Goal: Transaction & Acquisition: Purchase product/service

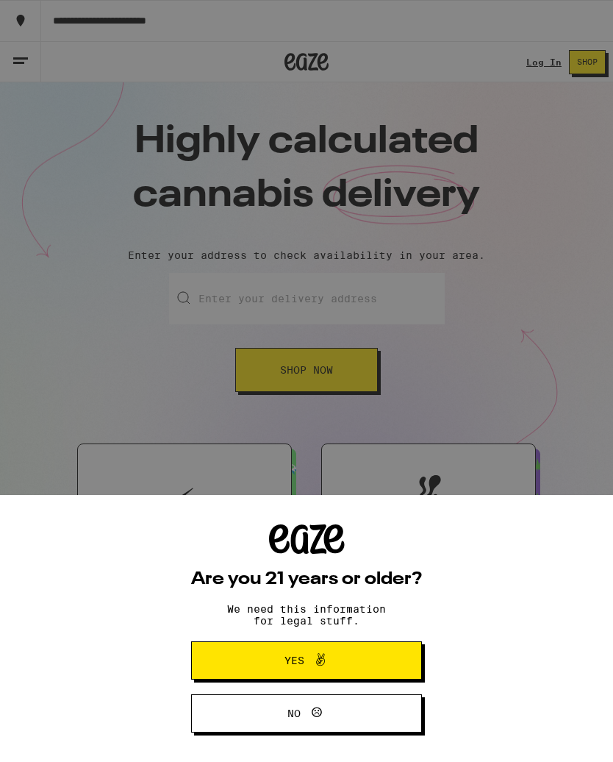
click at [309, 660] on span at bounding box center [316, 660] width 25 height 19
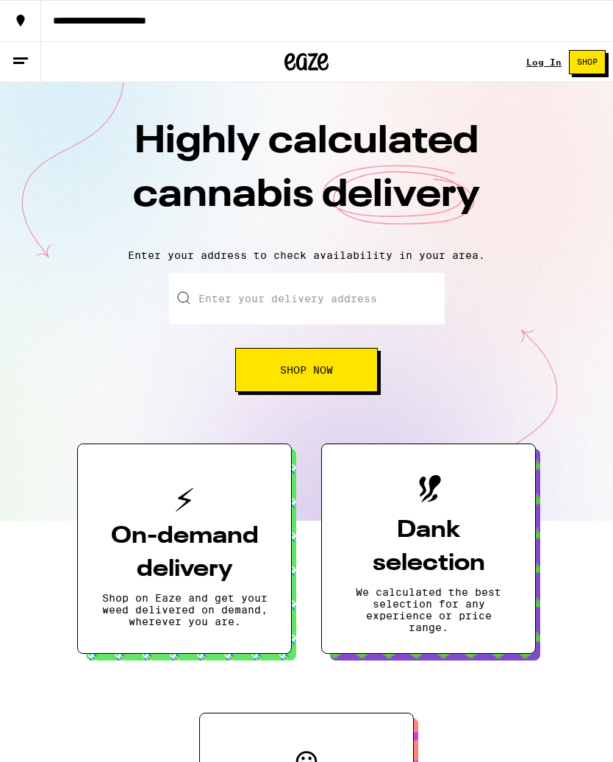
click at [543, 65] on link "Log In" at bounding box center [544, 62] width 35 height 10
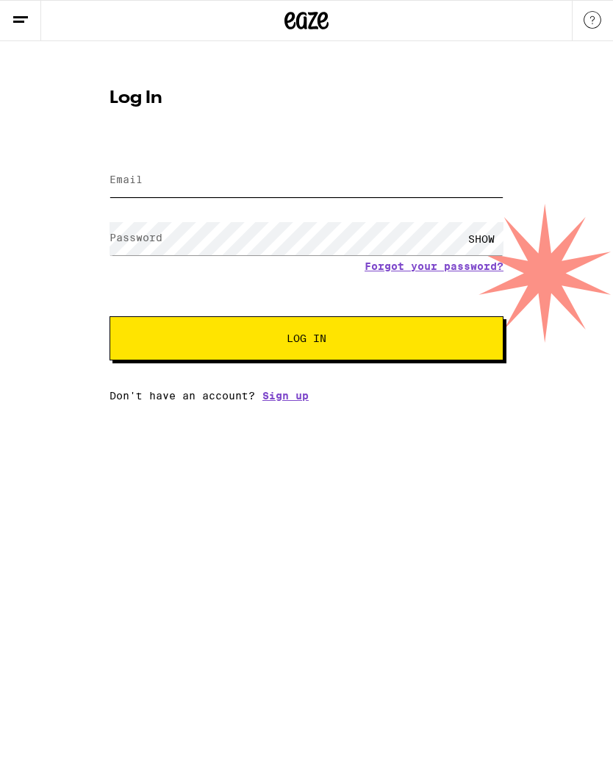
click at [171, 176] on input "Email" at bounding box center [307, 180] width 394 height 33
type input "[EMAIL_ADDRESS][DOMAIN_NAME]"
click at [307, 340] on button "Log In" at bounding box center [307, 338] width 394 height 44
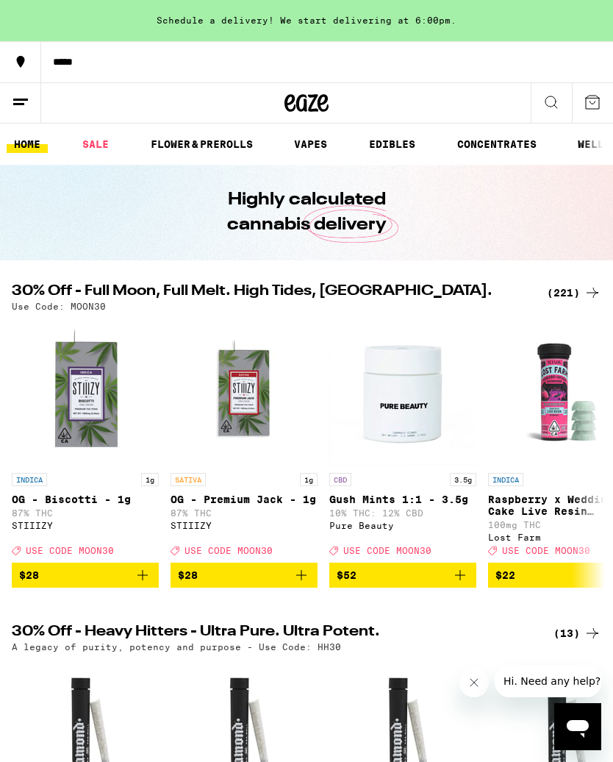
click at [568, 299] on div "(221)" at bounding box center [574, 293] width 54 height 18
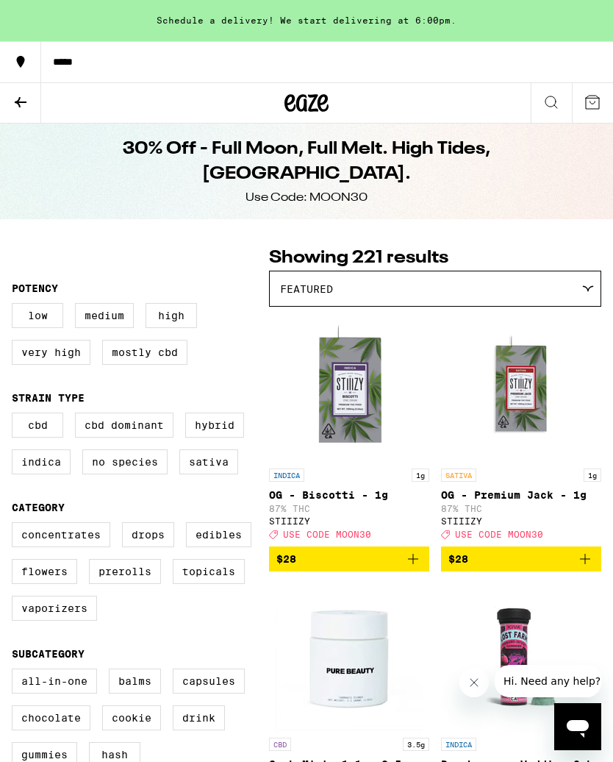
click at [221, 547] on label "Edibles" at bounding box center [218, 534] width 65 height 25
click at [15, 525] on input "Edibles" at bounding box center [15, 524] width 1 height 1
checkbox input "true"
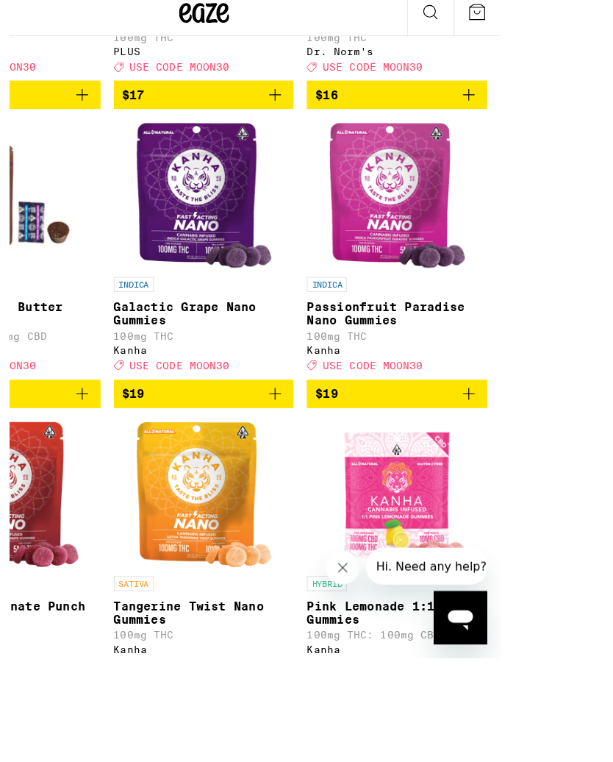
scroll to position [5319, 0]
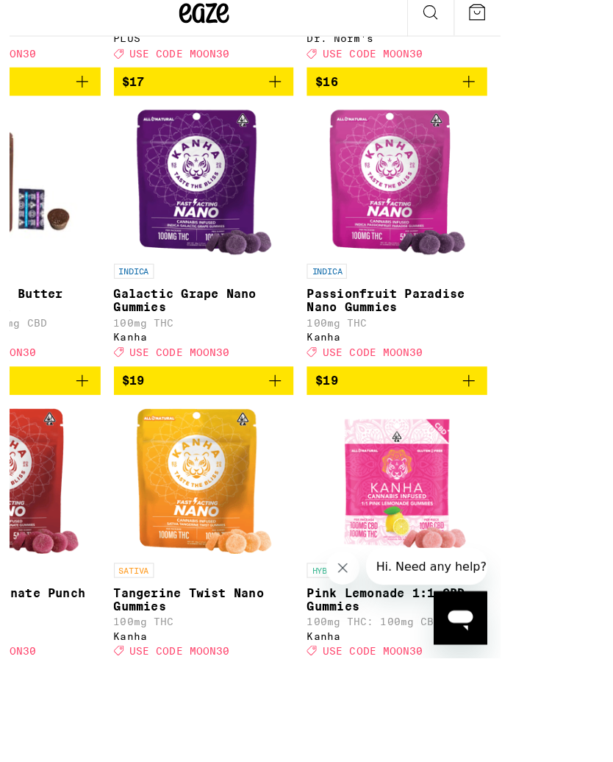
click at [344, 564] on icon "Close message from company" at bounding box center [341, 566] width 12 height 12
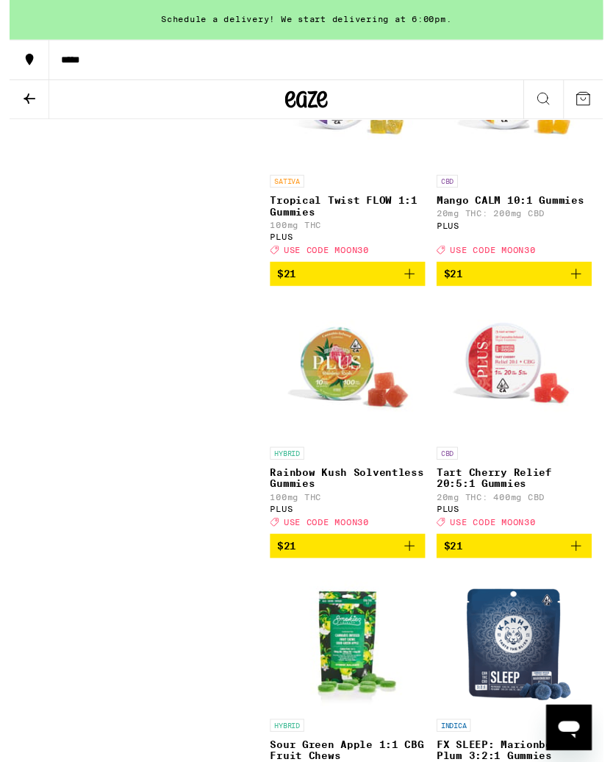
scroll to position [10642, 0]
click at [413, 291] on icon "Add to bag" at bounding box center [413, 283] width 18 height 18
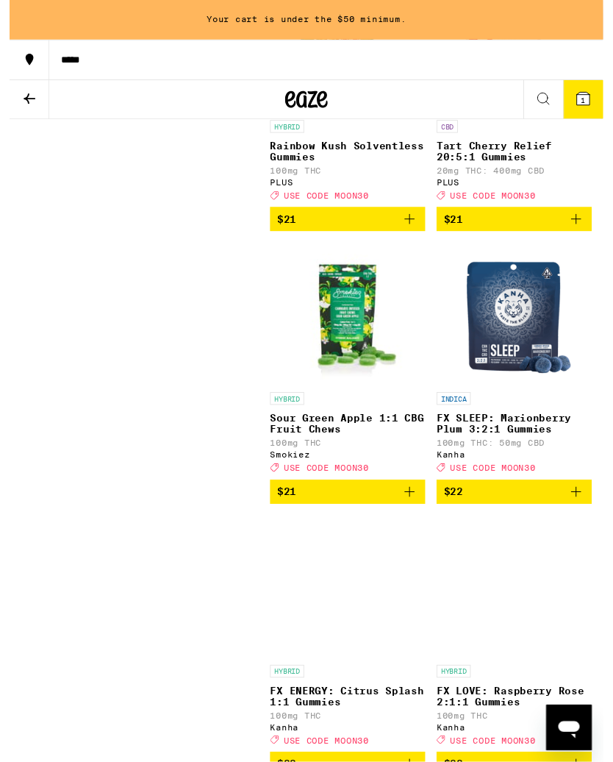
scroll to position [10978, 0]
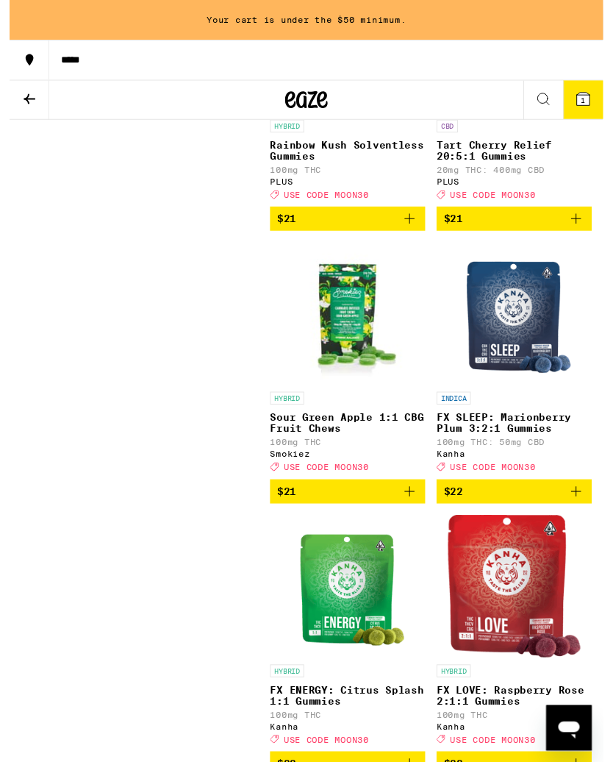
click at [588, 231] on icon "Add to bag" at bounding box center [585, 226] width 10 height 10
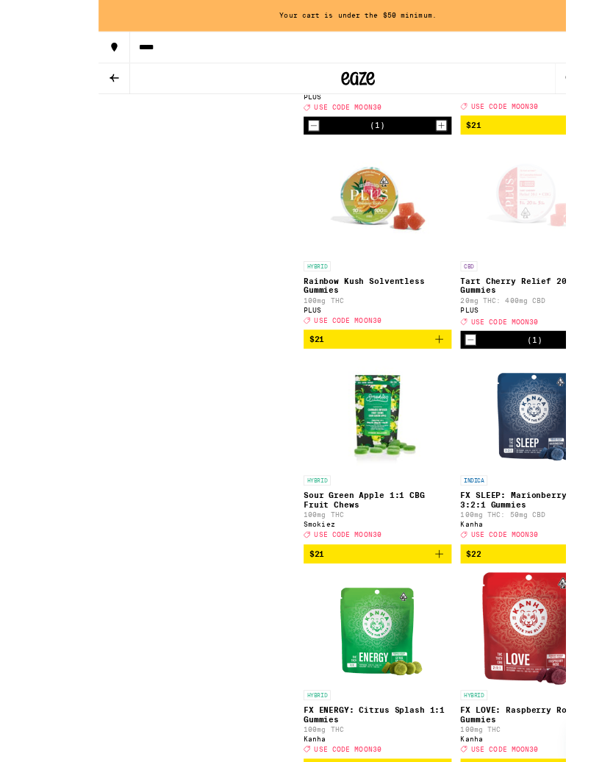
scroll to position [10807, 0]
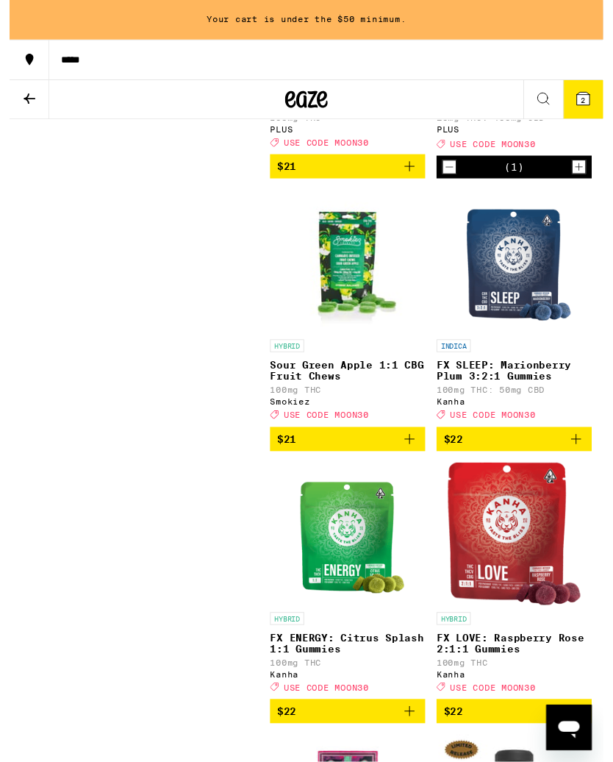
click at [418, 181] on icon "Add to bag" at bounding box center [413, 172] width 18 height 18
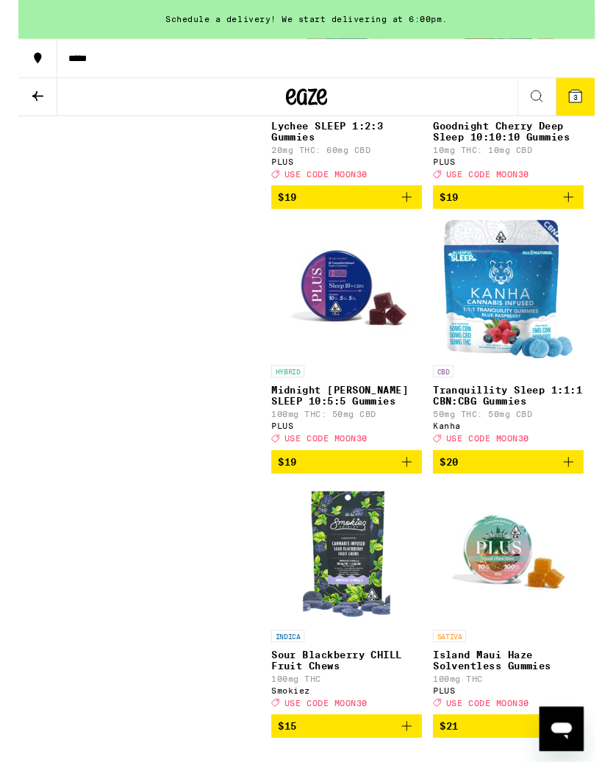
scroll to position [9879, 0]
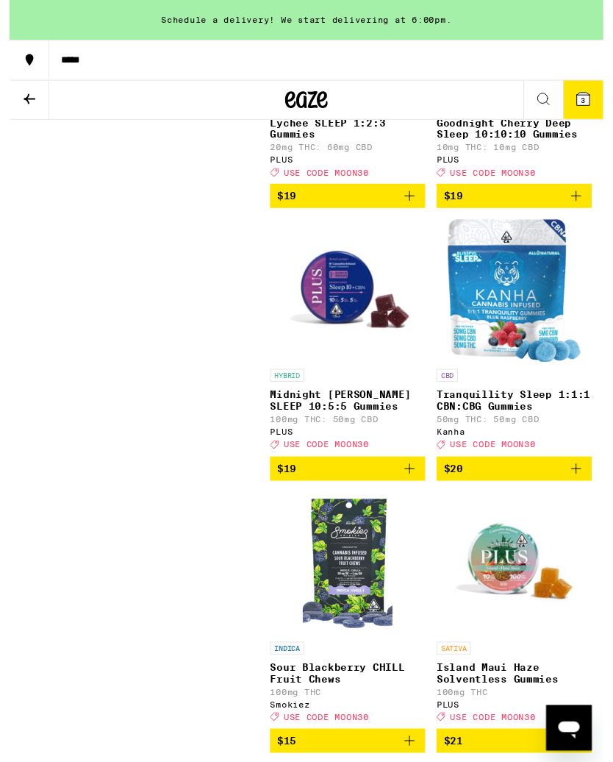
click at [590, 103] on span "3" at bounding box center [592, 103] width 4 height 9
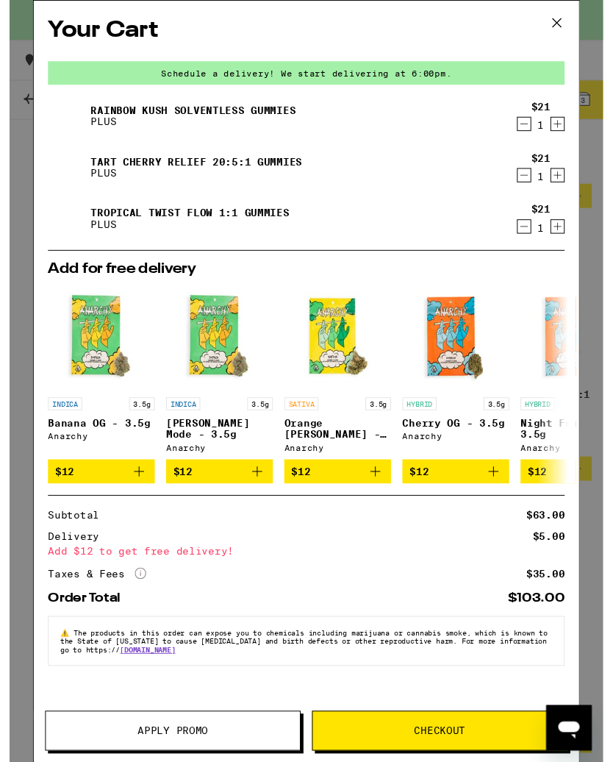
click at [193, 755] on span "Apply Promo" at bounding box center [168, 754] width 73 height 10
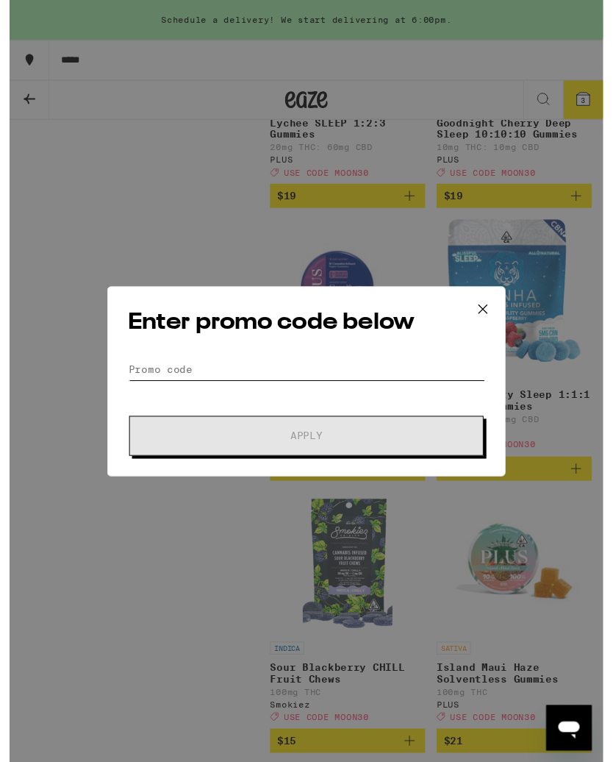
click at [194, 376] on input "Promo Code" at bounding box center [306, 382] width 369 height 22
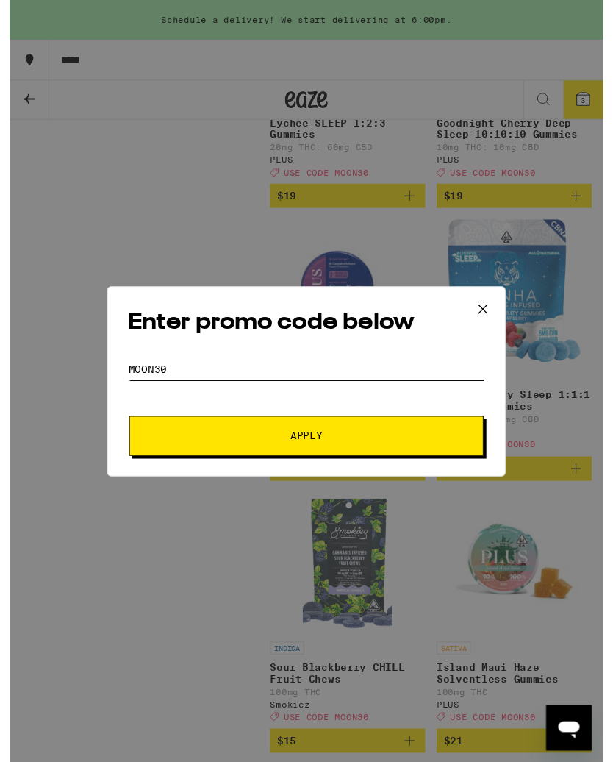
type input "Moon30"
click at [297, 454] on span "Apply" at bounding box center [306, 450] width 33 height 10
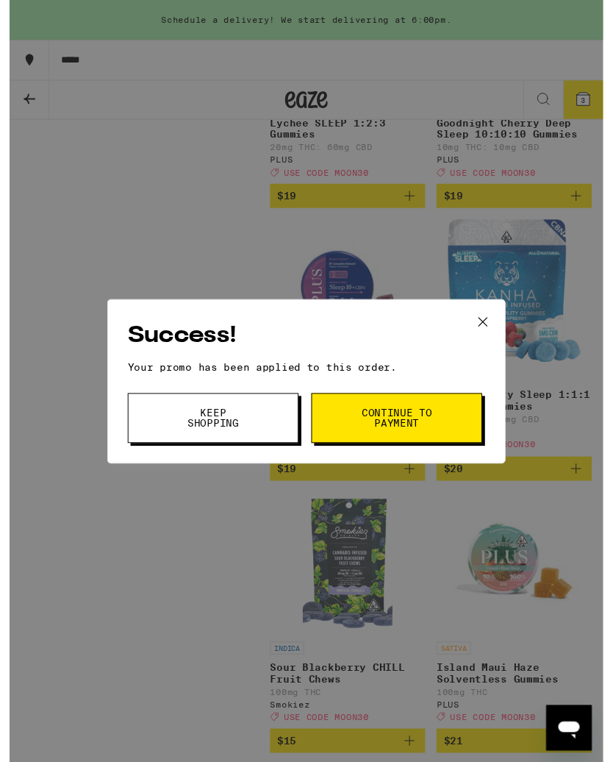
click at [218, 428] on span "Keep Shopping" at bounding box center [210, 431] width 75 height 21
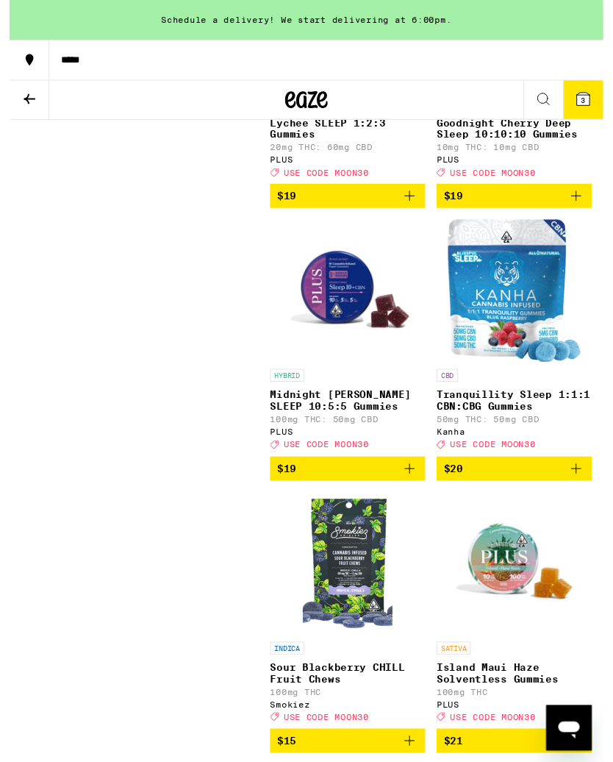
click at [593, 102] on span "3" at bounding box center [592, 103] width 4 height 9
